Goal: Task Accomplishment & Management: Manage account settings

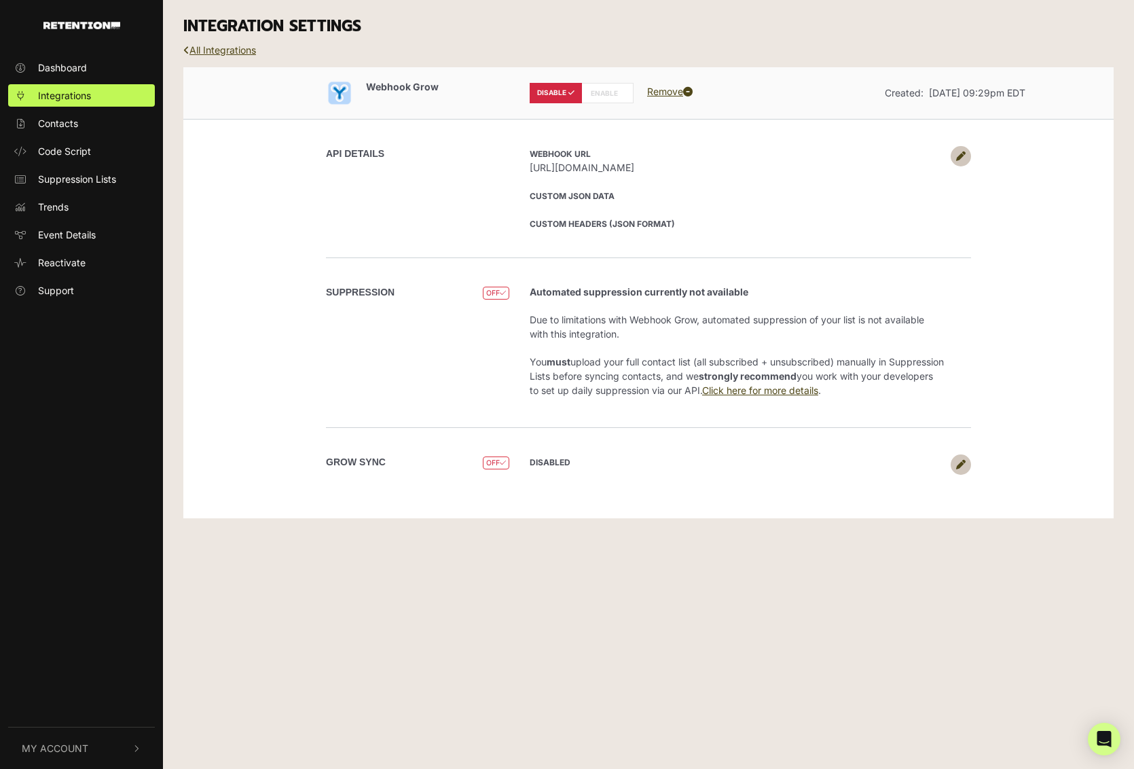
click at [959, 153] on icon at bounding box center [961, 156] width 10 height 10
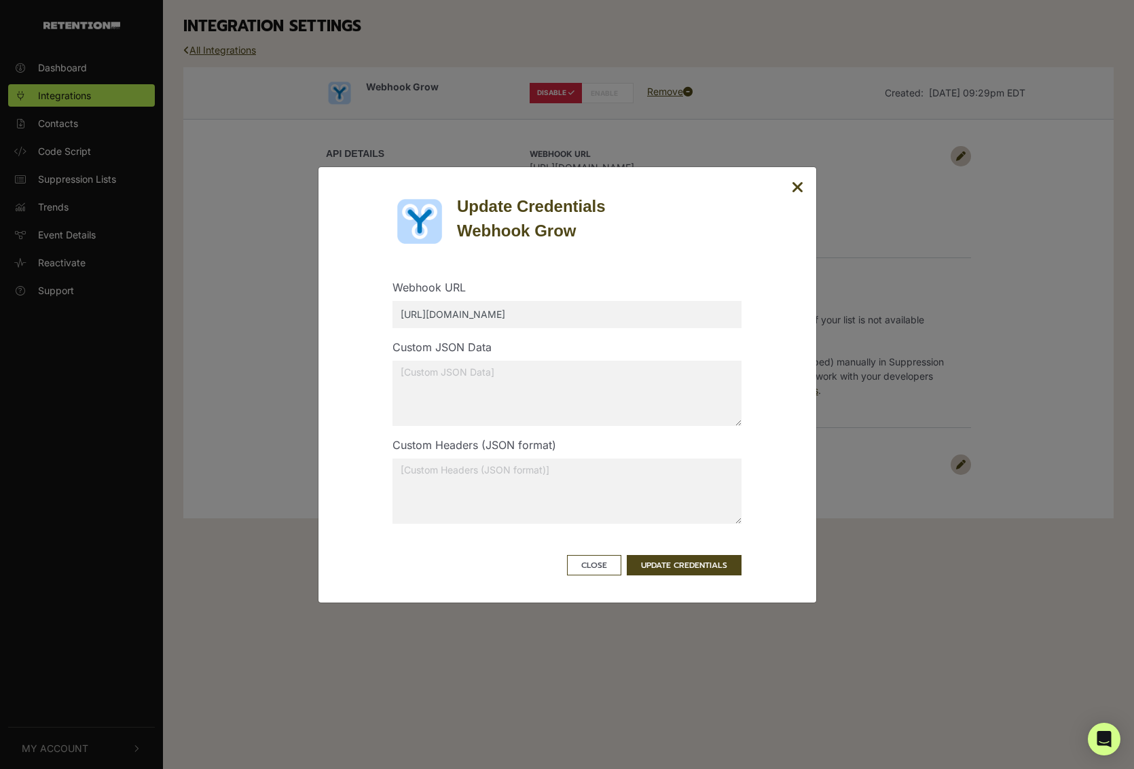
drag, startPoint x: 608, startPoint y: 313, endPoint x: 275, endPoint y: 301, distance: 332.9
click at [275, 301] on div "Update Credentials Webhook Grow Webhook URL [URL][DOMAIN_NAME] Custom JSON Data…" at bounding box center [567, 384] width 1134 height 769
paste input "text"
click at [420, 318] on input "[URL][DOMAIN_NAME]" at bounding box center [566, 314] width 349 height 27
click at [592, 314] on input "[URL][DOMAIN_NAME]" at bounding box center [566, 314] width 349 height 27
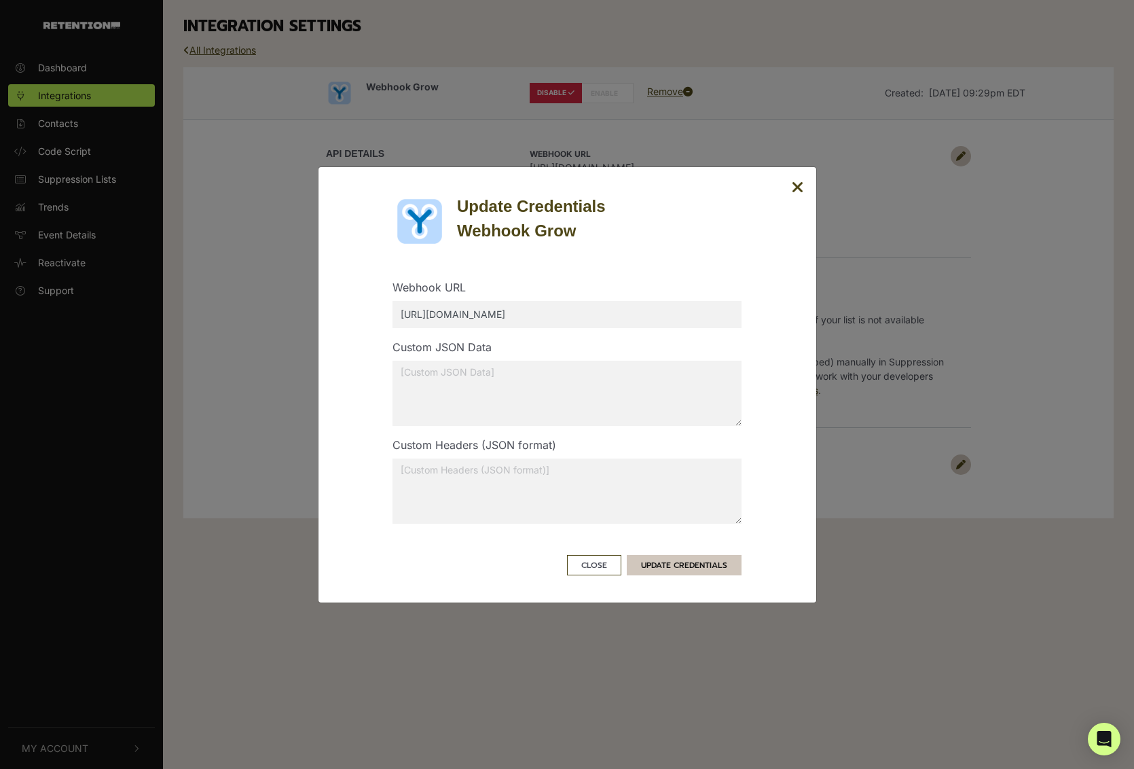
type input "[URL][DOMAIN_NAME]"
click at [703, 564] on button "UPDATE CREDENTIALS" at bounding box center [684, 565] width 115 height 20
